Goal: Information Seeking & Learning: Learn about a topic

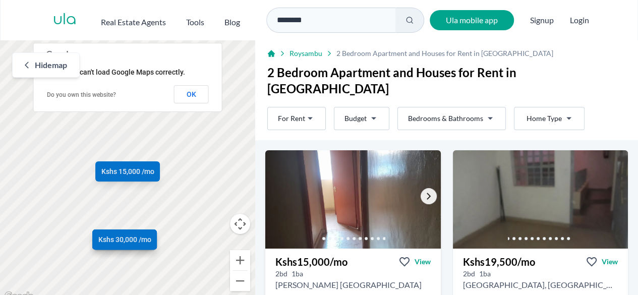
click at [426, 192] on icon "Go to the next property image" at bounding box center [429, 196] width 8 height 8
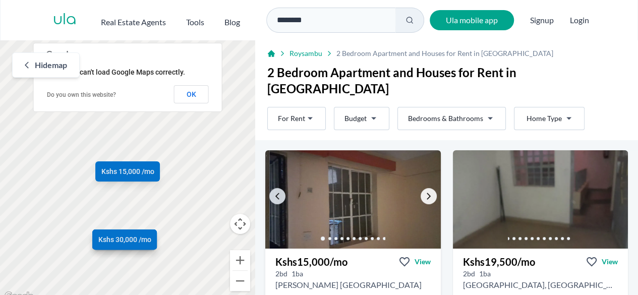
click at [426, 192] on icon "Go to the next property image" at bounding box center [429, 196] width 8 height 8
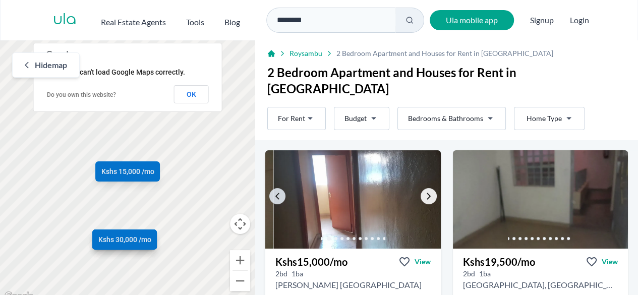
click at [425, 192] on icon "Go to the next property image" at bounding box center [429, 196] width 8 height 8
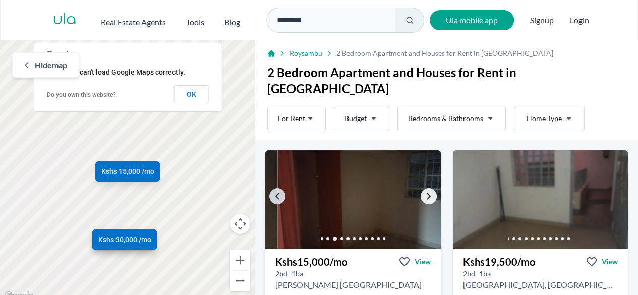
click at [427, 193] on icon "Go to the next property image" at bounding box center [429, 196] width 4 height 7
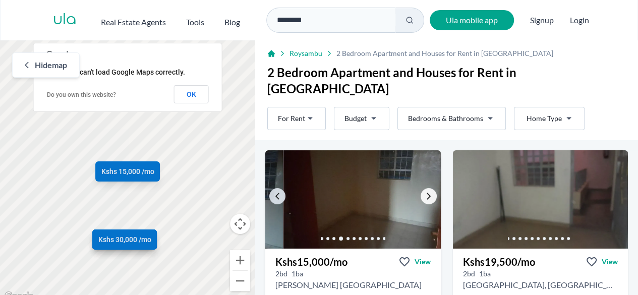
click at [427, 193] on icon "Go to the next property image" at bounding box center [429, 196] width 4 height 7
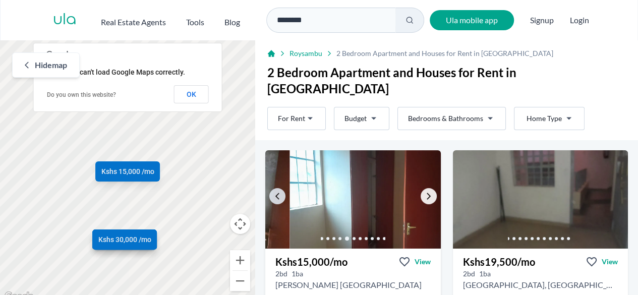
click at [427, 193] on icon "Go to the next property image" at bounding box center [429, 196] width 4 height 7
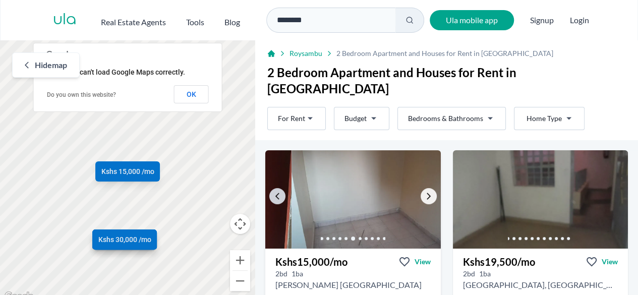
click at [427, 193] on icon "Go to the next property image" at bounding box center [429, 196] width 4 height 7
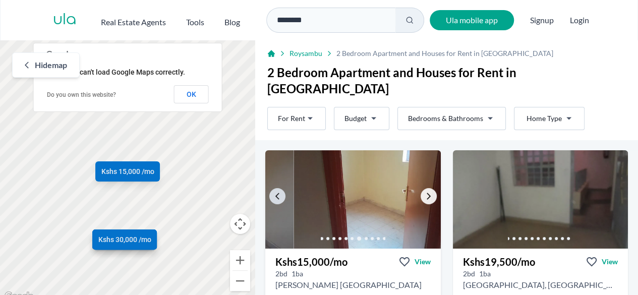
click at [427, 193] on icon "Go to the next property image" at bounding box center [429, 196] width 4 height 7
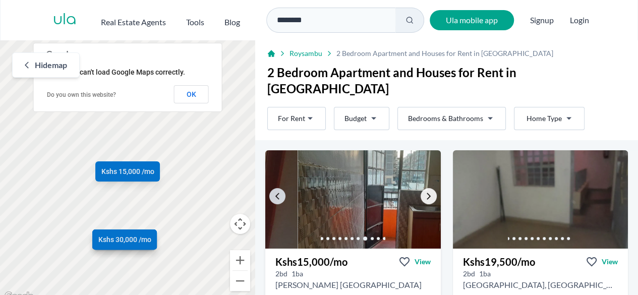
click at [427, 193] on icon "Go to the next property image" at bounding box center [429, 196] width 4 height 7
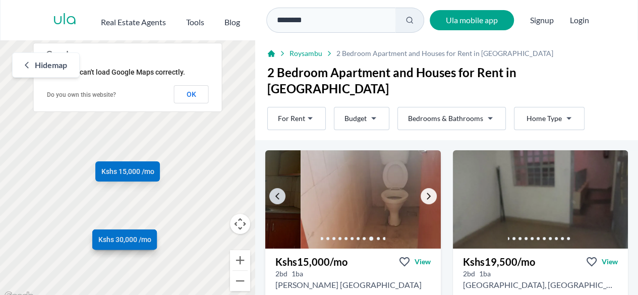
click at [427, 193] on icon "Go to the next property image" at bounding box center [429, 196] width 4 height 7
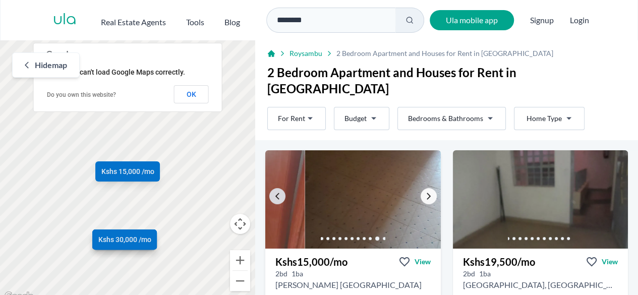
click at [427, 193] on icon "Go to the next property image" at bounding box center [429, 196] width 4 height 7
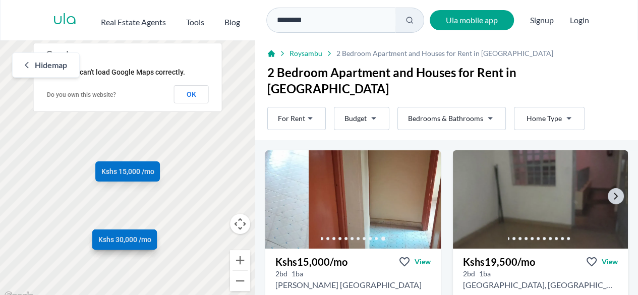
click at [598, 169] on img at bounding box center [541, 199] width 184 height 103
